Goal: Task Accomplishment & Management: Manage account settings

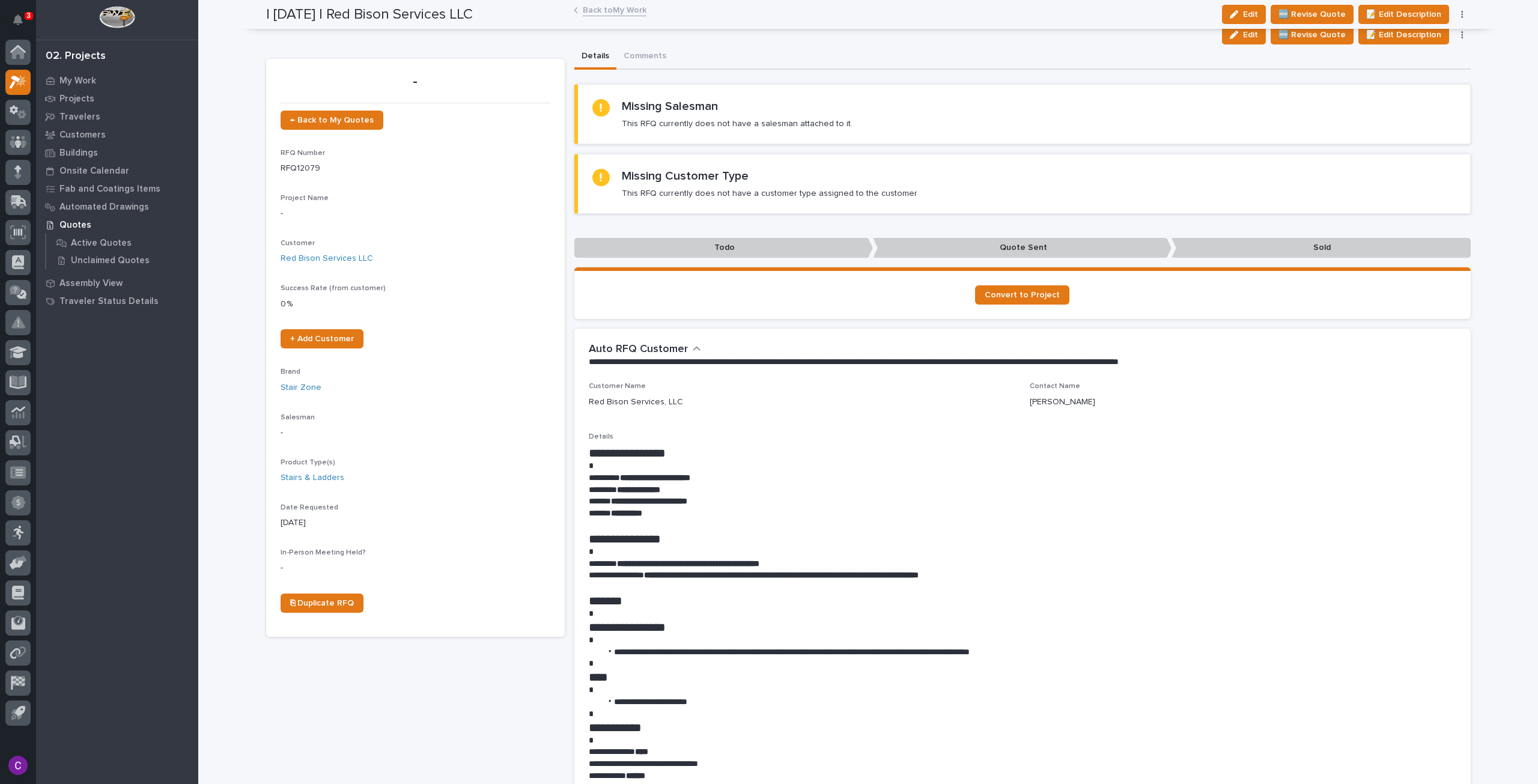
scroll to position [395, 0]
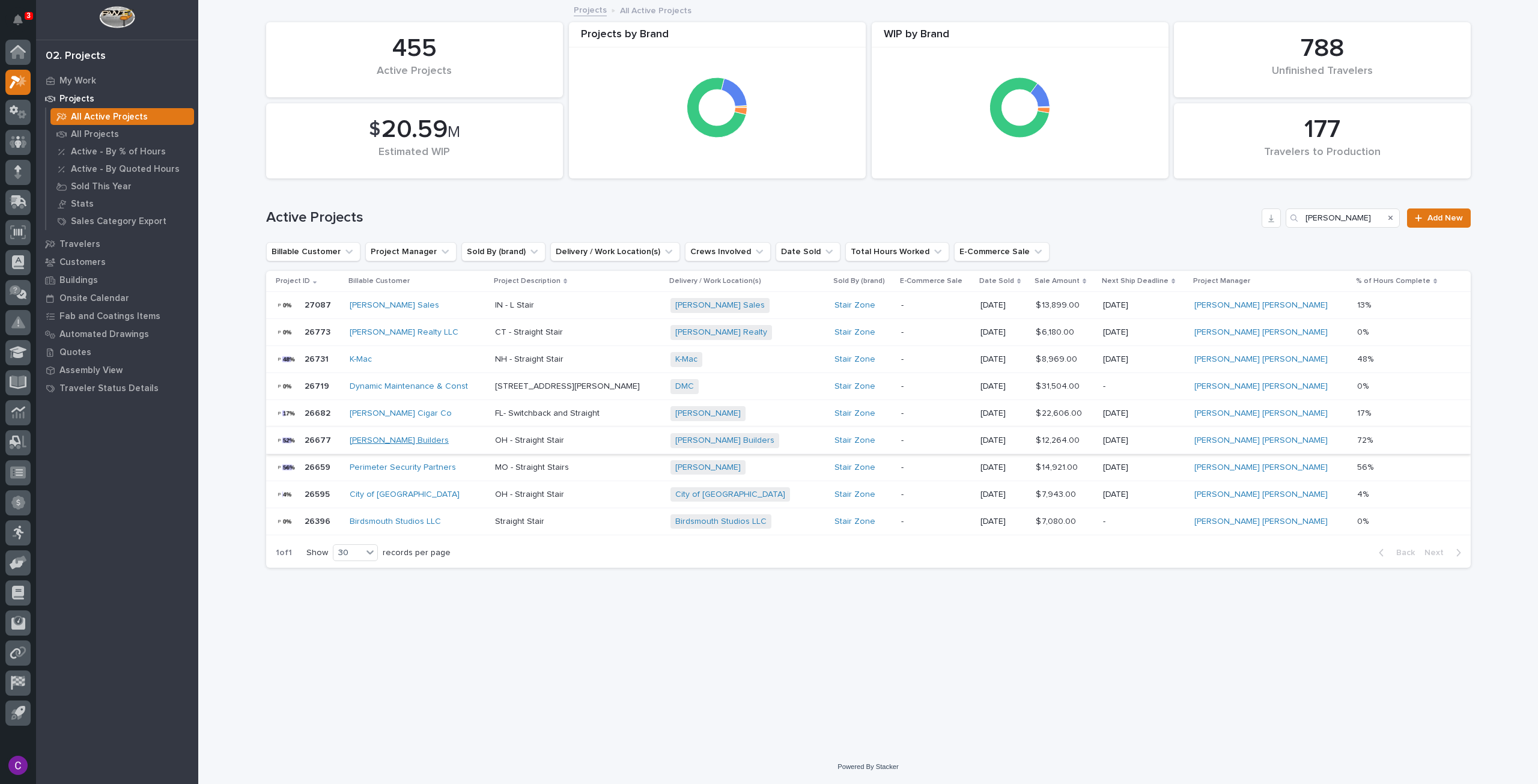
click at [367, 443] on link "[PERSON_NAME] Builders" at bounding box center [399, 441] width 99 height 11
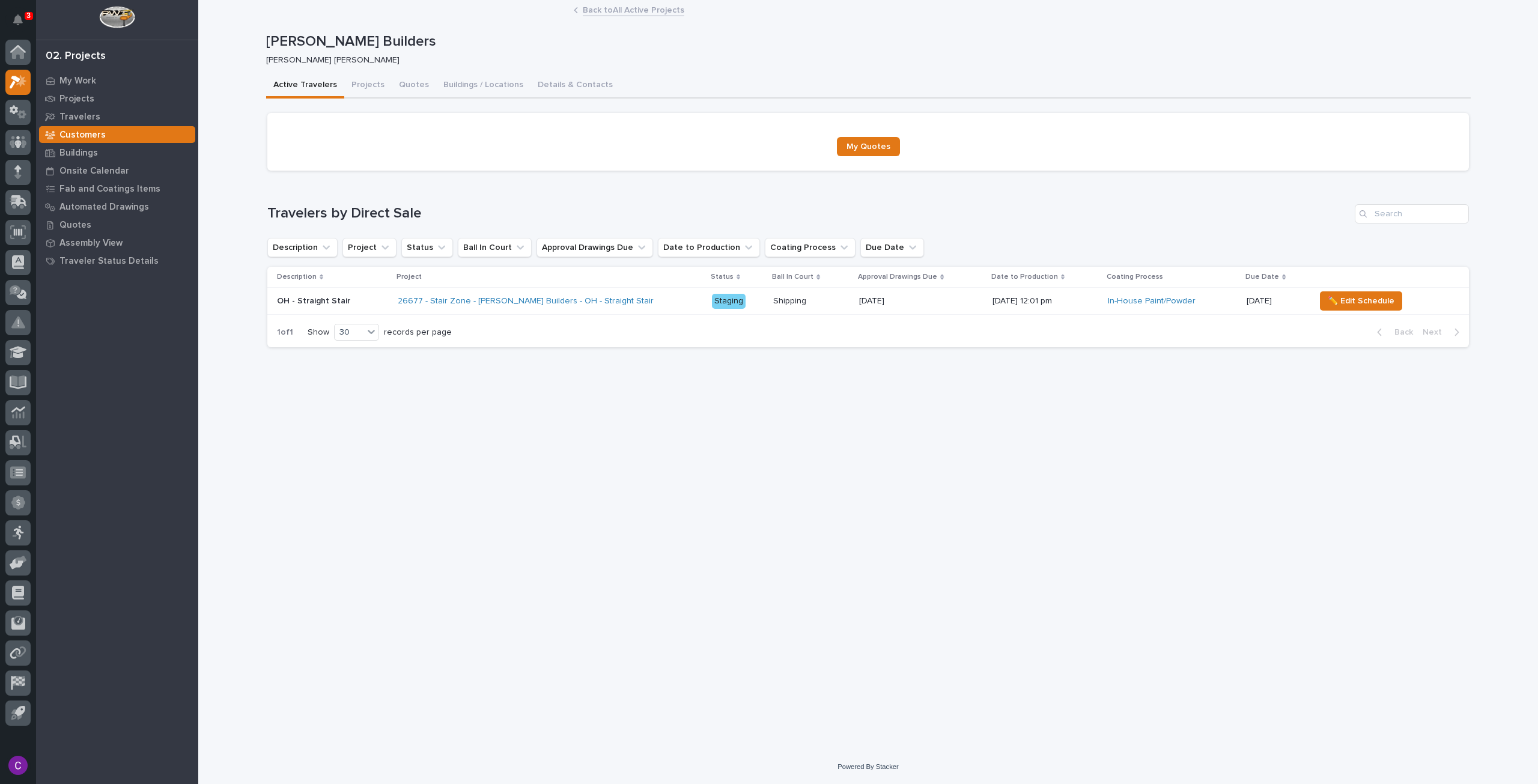
click at [648, 304] on div "26677 - Stair Zone - [PERSON_NAME] Builders - OH - Straight Stair" at bounding box center [550, 301] width 304 height 20
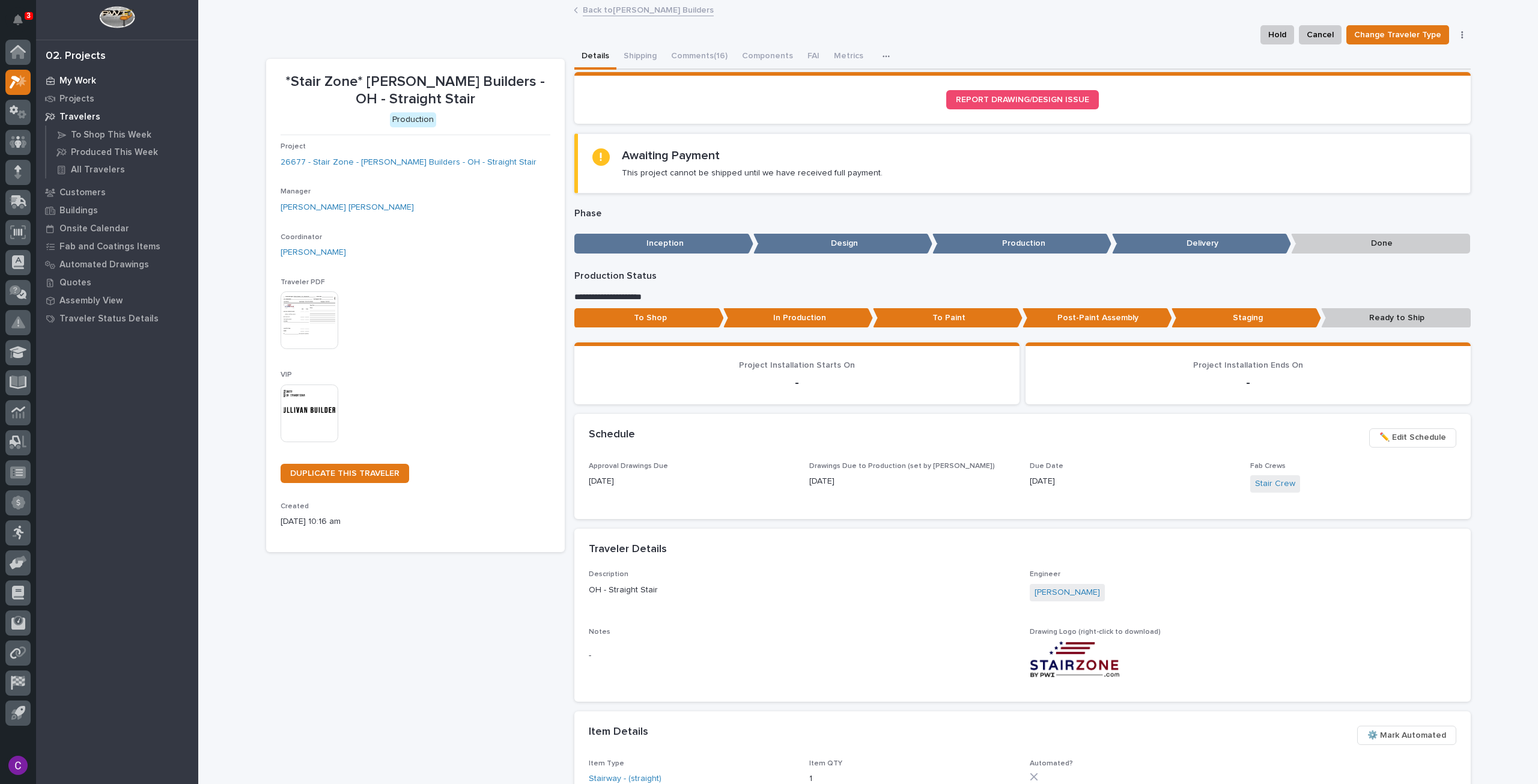
click at [73, 78] on p "My Work" at bounding box center [78, 81] width 37 height 11
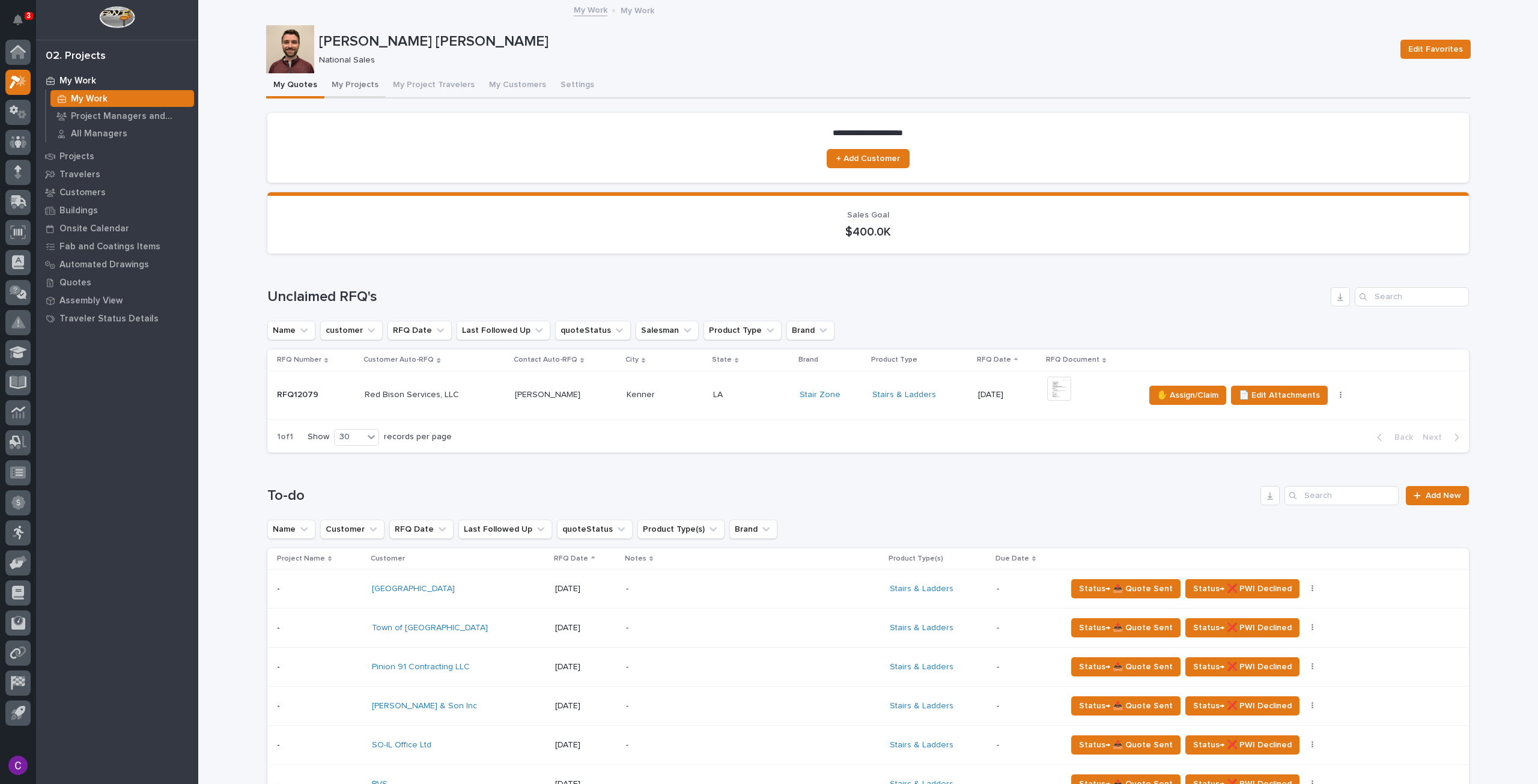
click at [353, 84] on button "My Projects" at bounding box center [355, 85] width 61 height 25
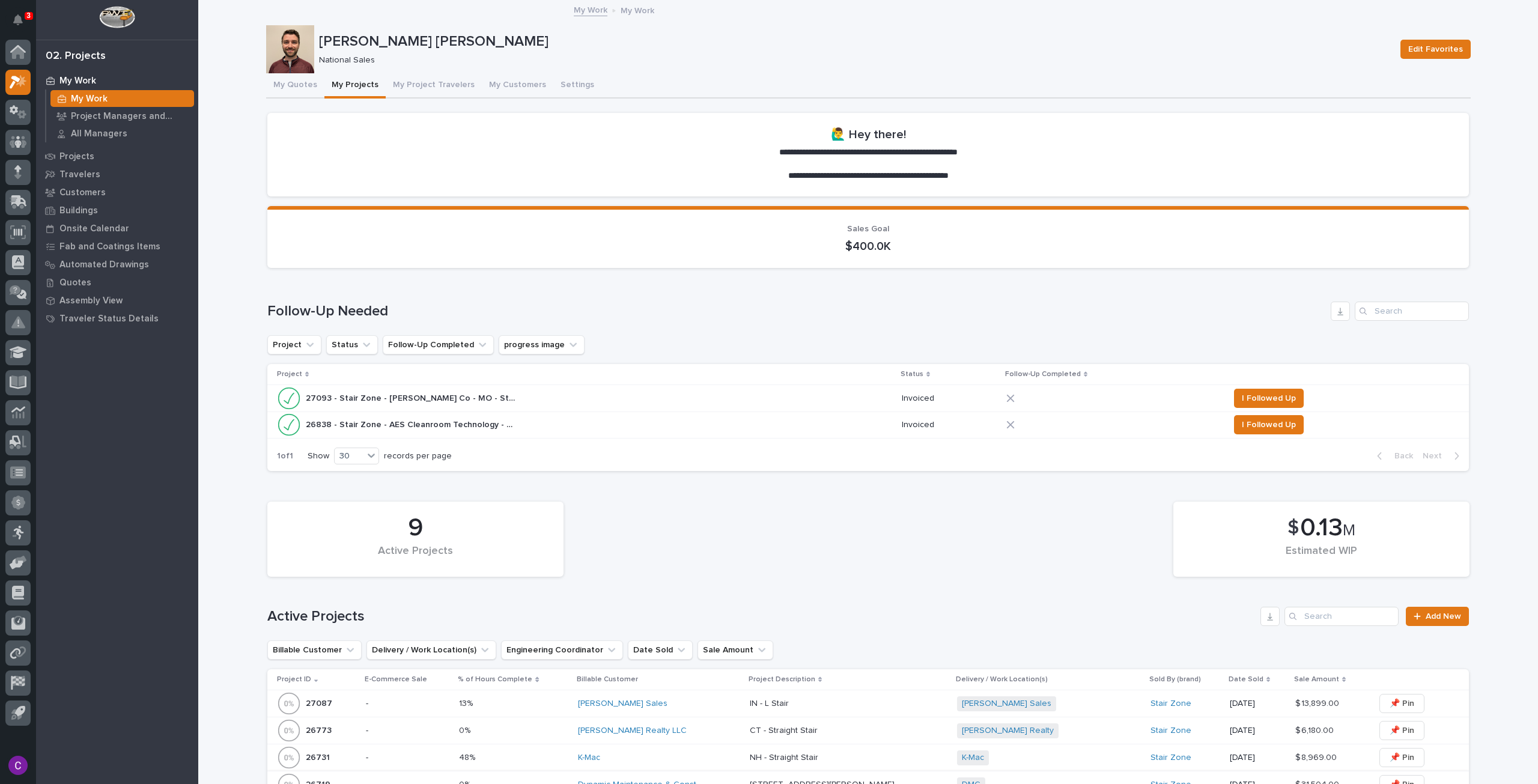
scroll to position [361, 0]
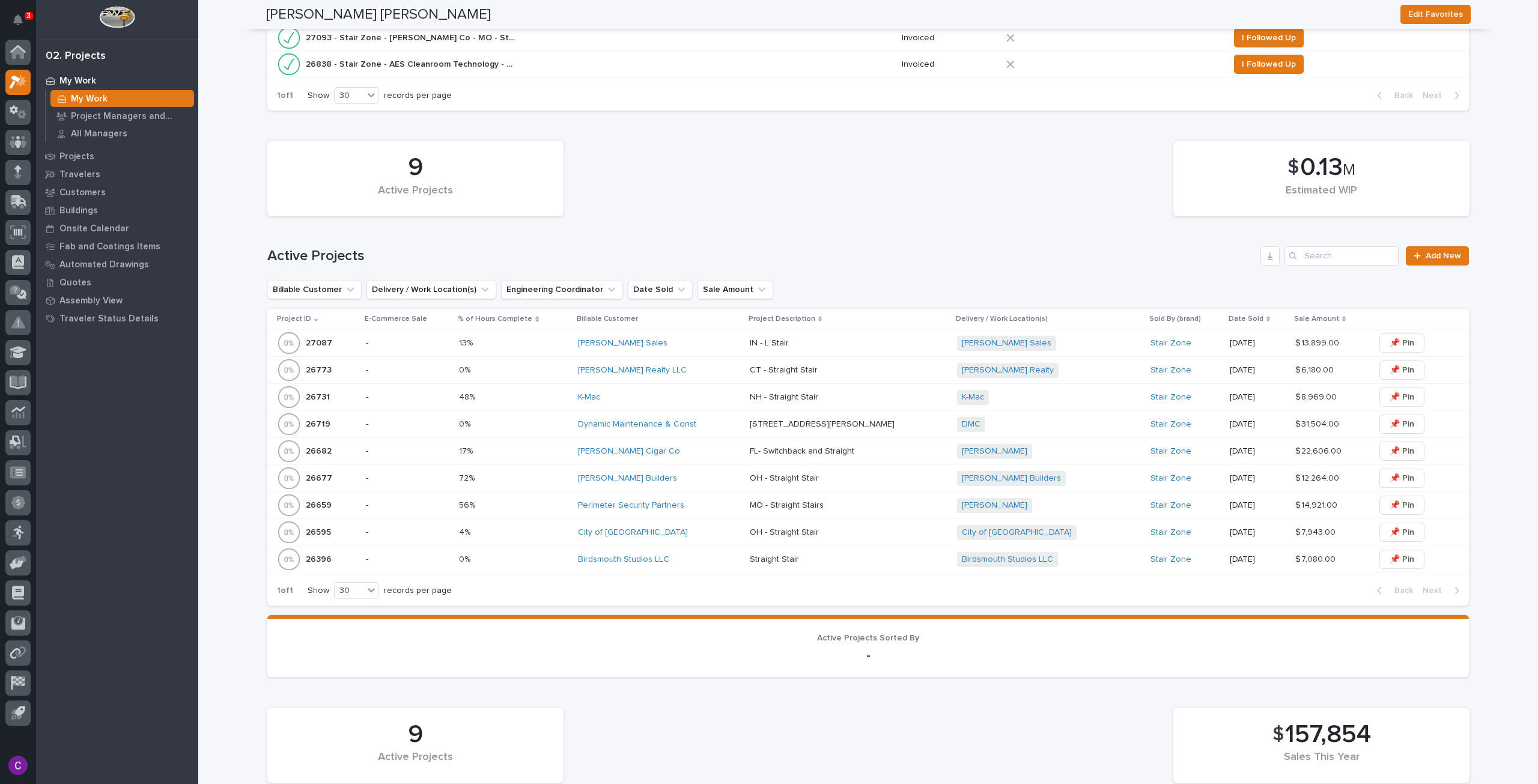
click at [477, 479] on p "72%" at bounding box center [468, 477] width 18 height 13
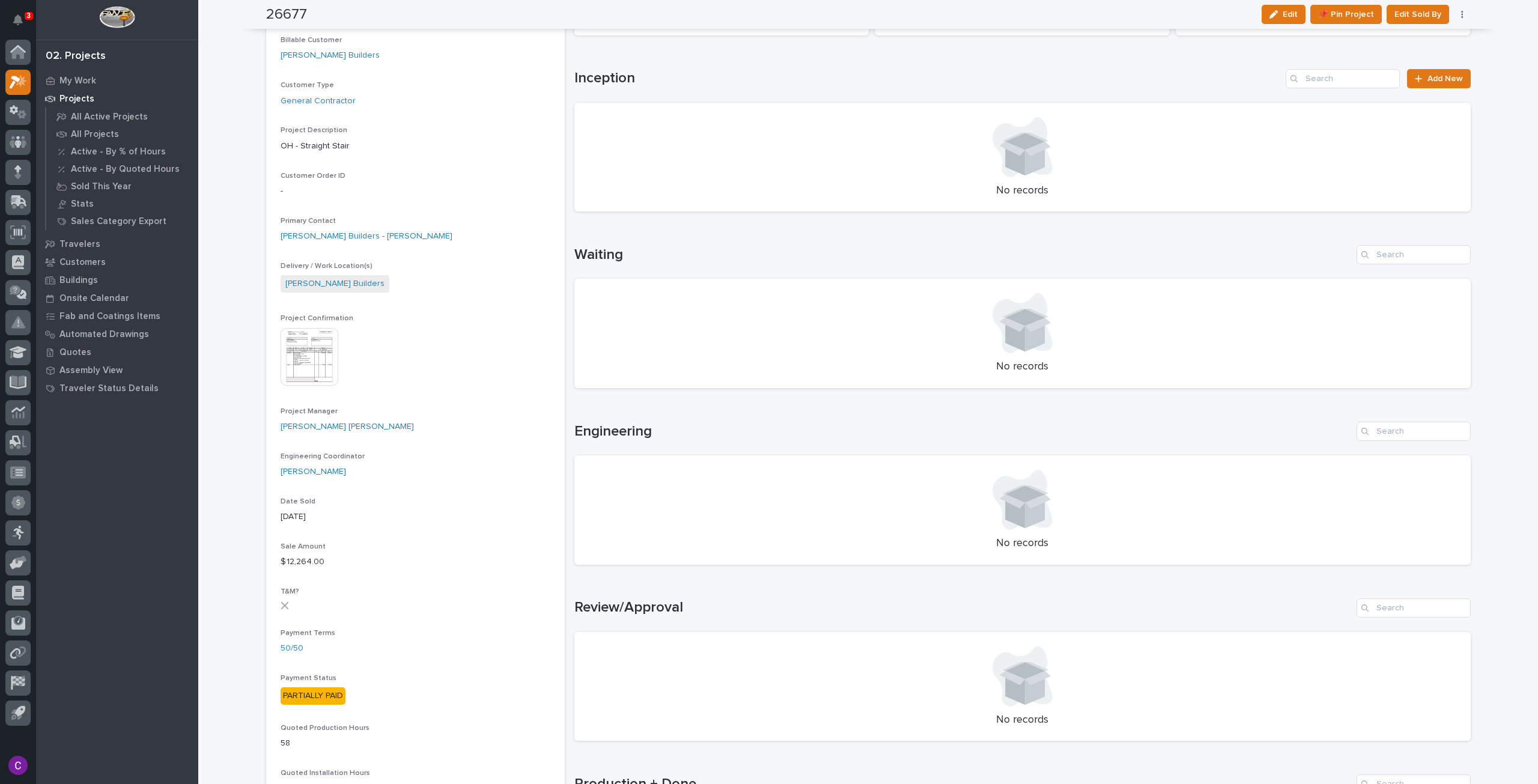
scroll to position [361, 0]
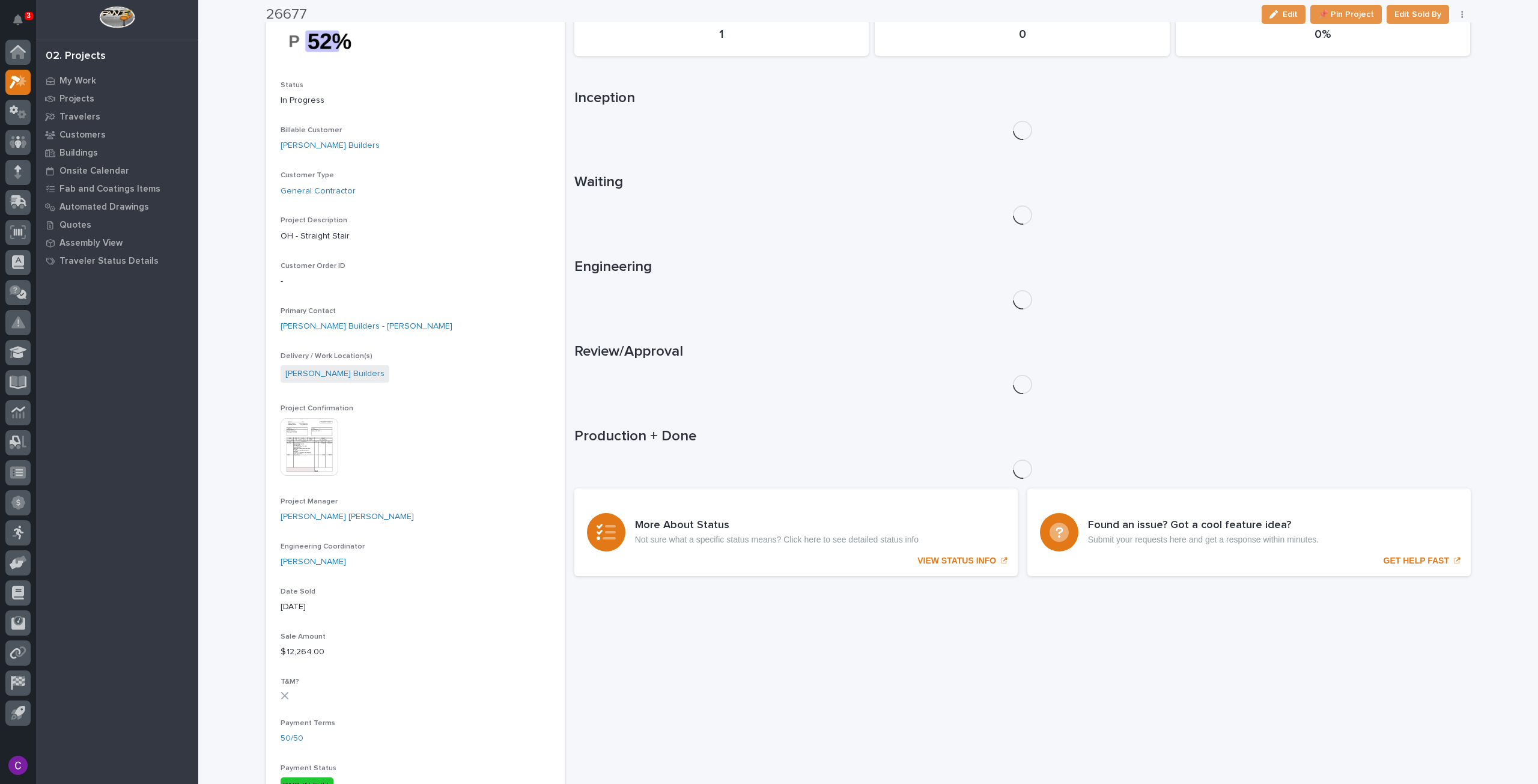
scroll to position [190, 0]
